Goal: Check status: Check status

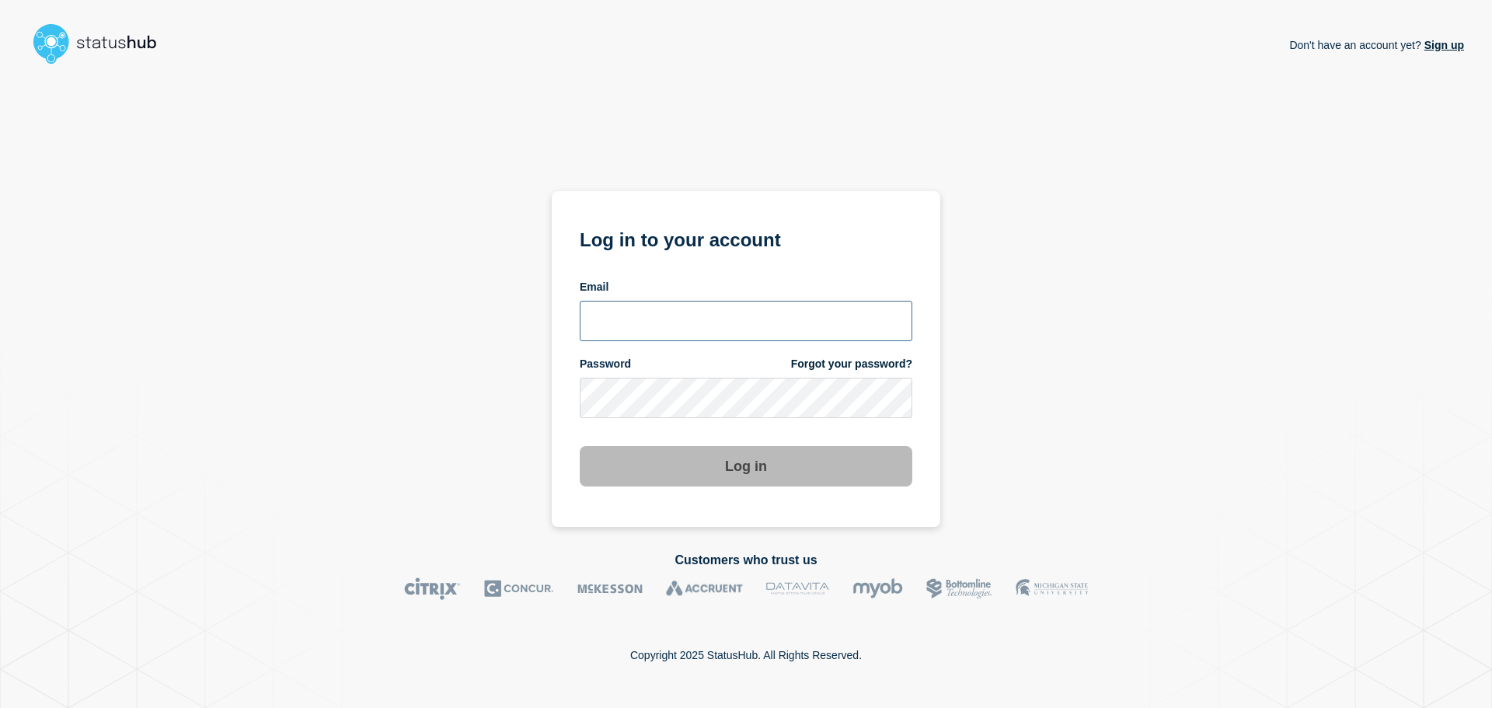
type input "[PERSON_NAME][EMAIL_ADDRESS][DOMAIN_NAME]"
click at [753, 473] on button "Log in" at bounding box center [746, 466] width 333 height 40
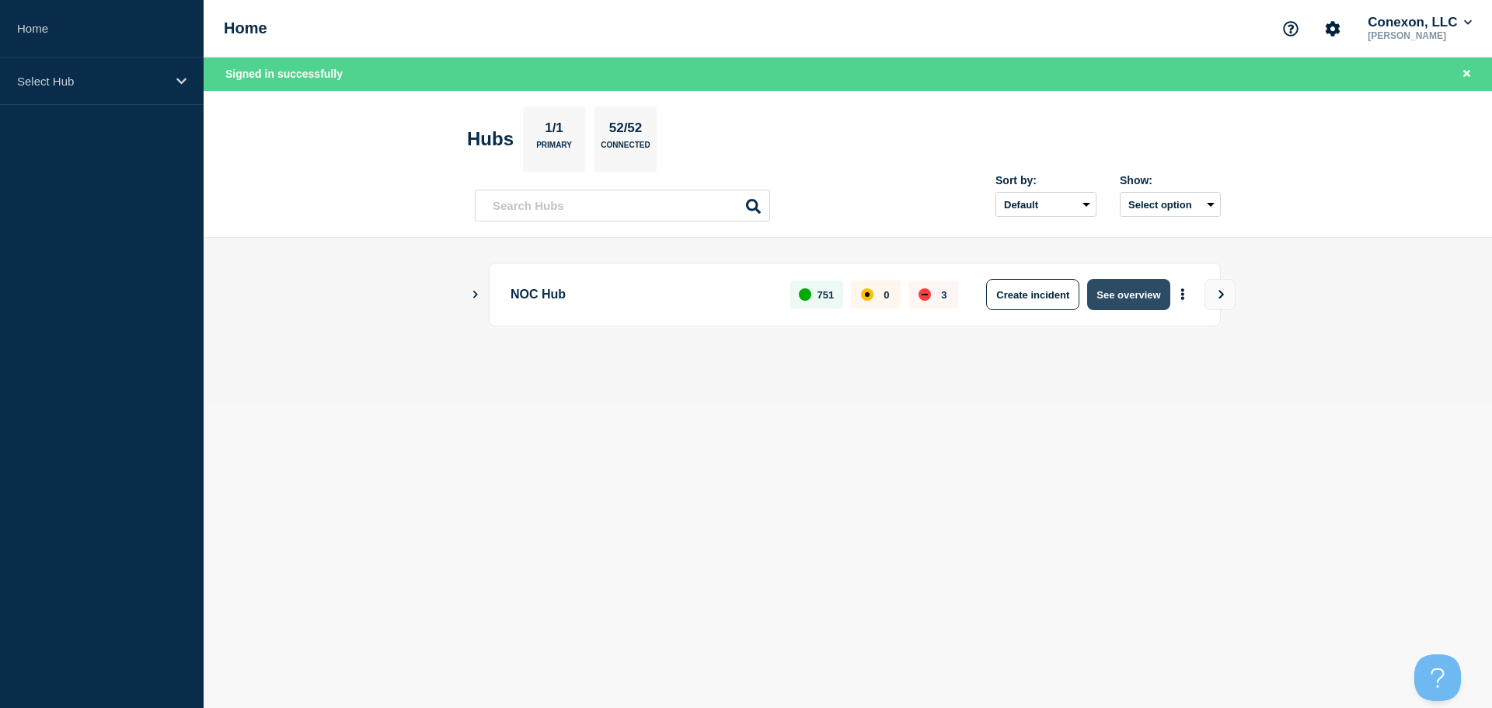
click at [1162, 306] on button "See overview" at bounding box center [1128, 294] width 82 height 31
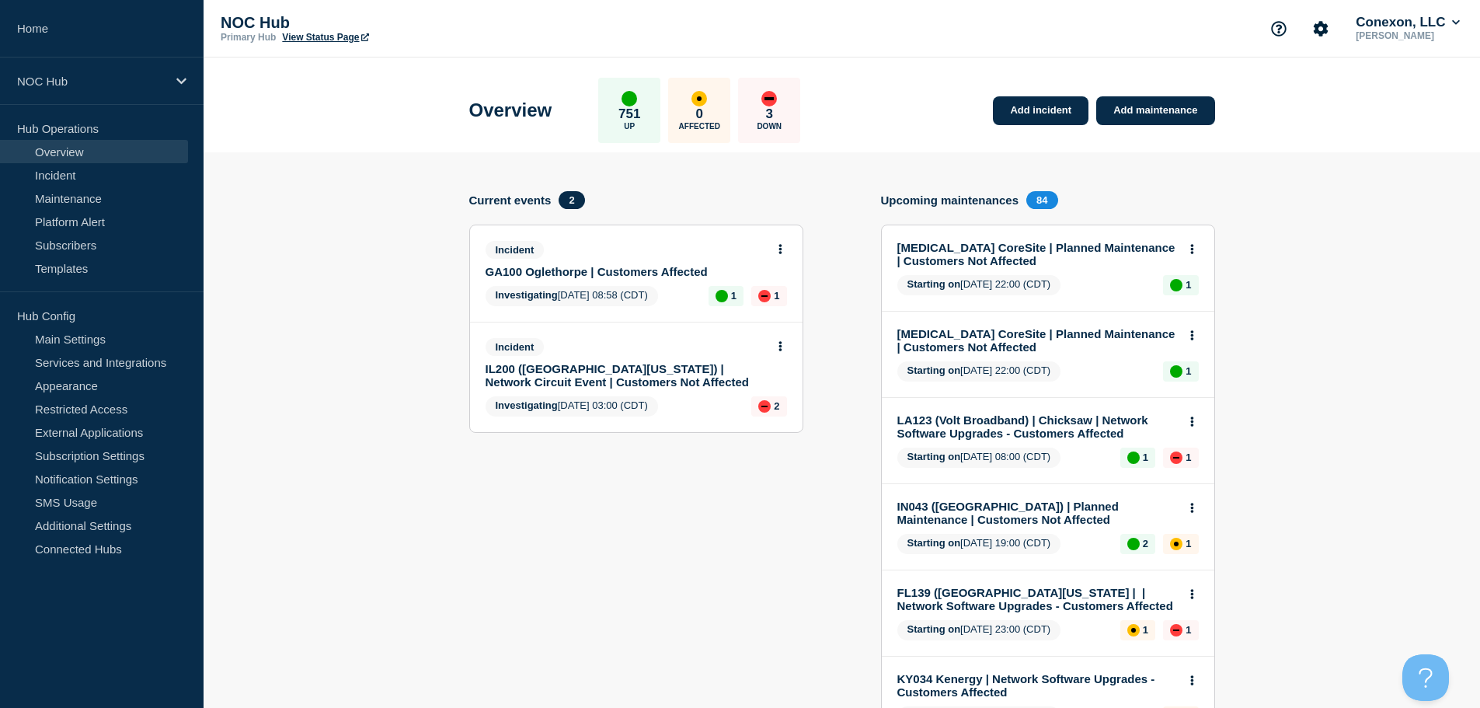
click at [778, 251] on icon at bounding box center [780, 249] width 4 height 10
click at [778, 288] on link "View incident" at bounding box center [774, 286] width 64 height 12
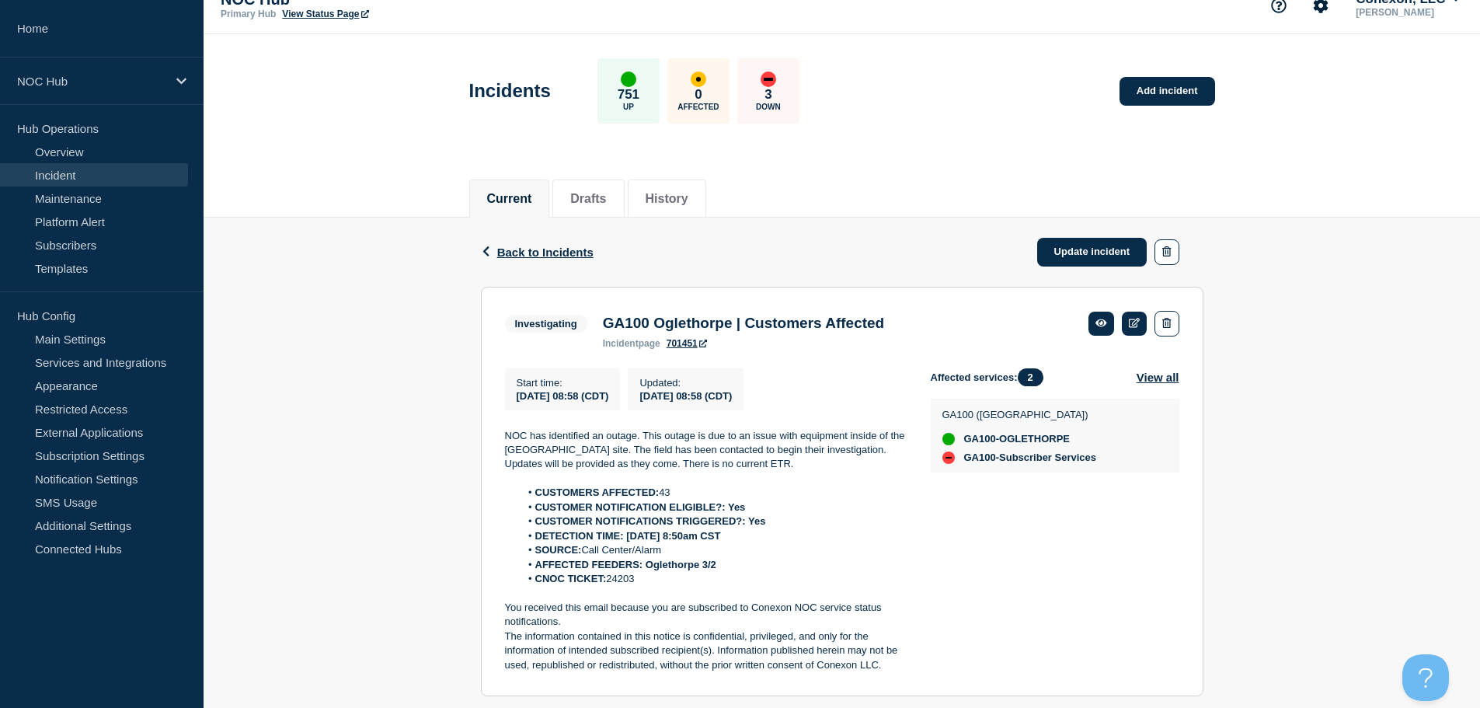
scroll to position [64, 0]
